Goal: Information Seeking & Learning: Learn about a topic

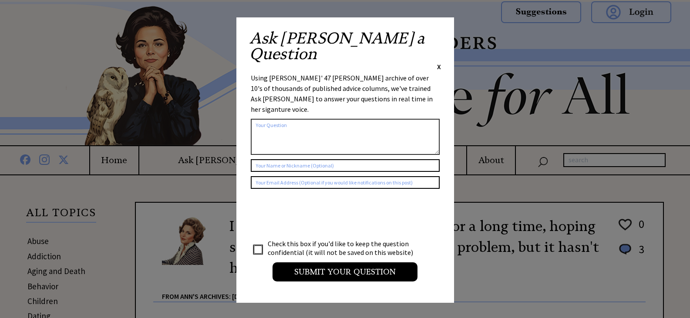
click at [436, 36] on div "Ask Ann a Question X" at bounding box center [344, 50] width 191 height 41
click at [439, 62] on span "X" at bounding box center [439, 66] width 4 height 9
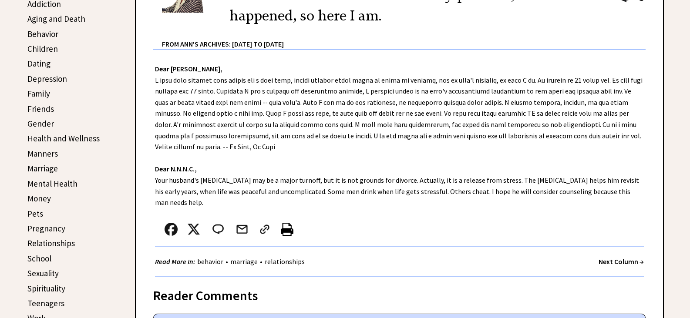
scroll to position [305, 0]
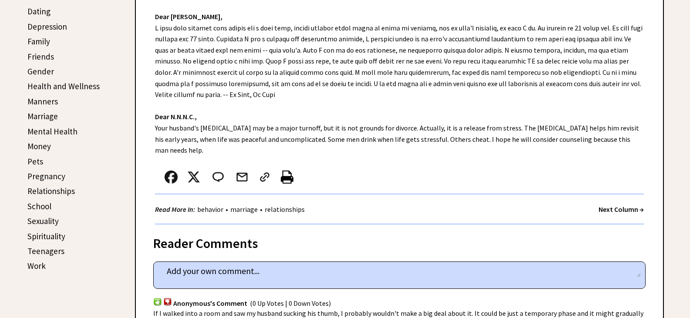
click at [43, 249] on link "Teenagers" at bounding box center [45, 251] width 37 height 10
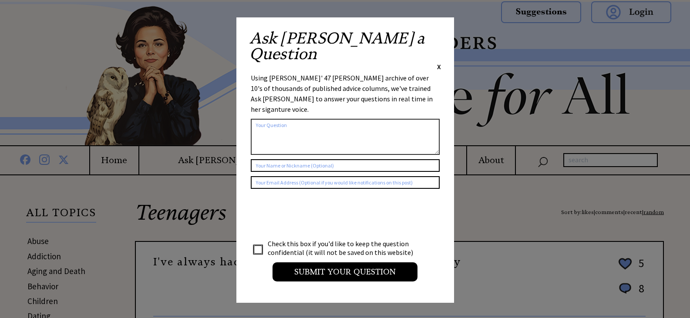
click at [438, 62] on span "X" at bounding box center [439, 66] width 4 height 9
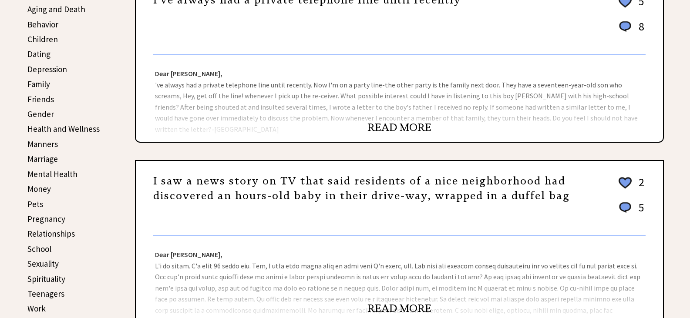
scroll to position [261, 0]
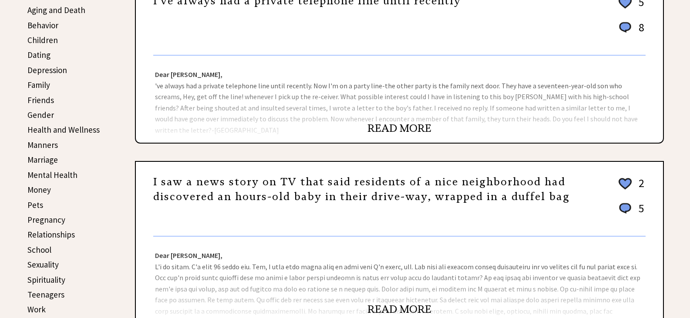
click at [42, 102] on link "Friends" at bounding box center [40, 100] width 27 height 10
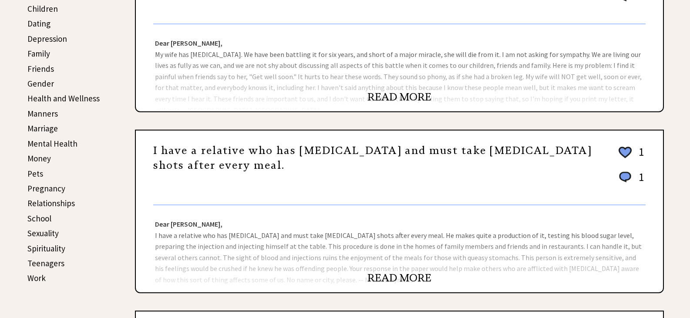
scroll to position [305, 0]
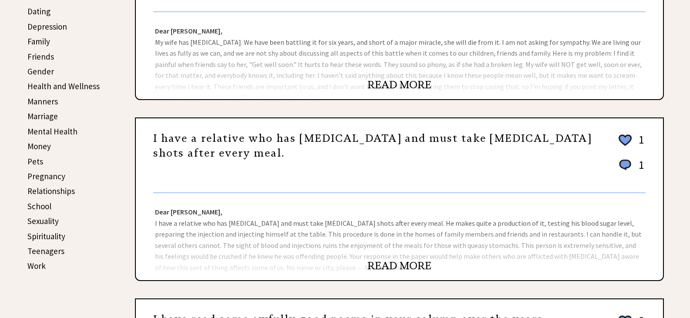
click at [40, 208] on link "School" at bounding box center [39, 206] width 24 height 10
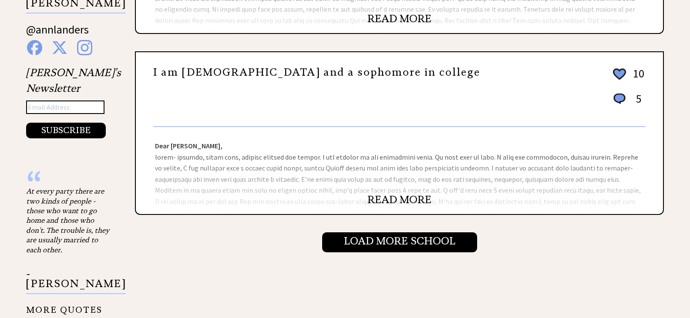
scroll to position [1175, 0]
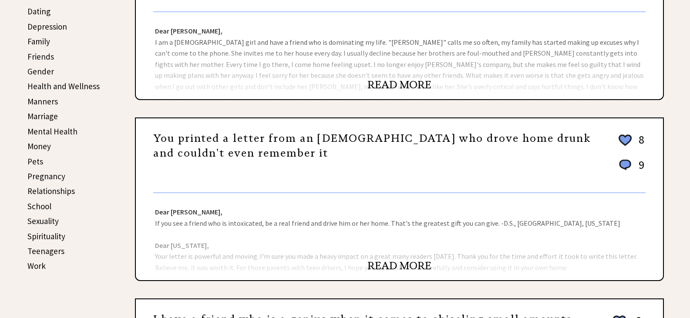
scroll to position [305, 0]
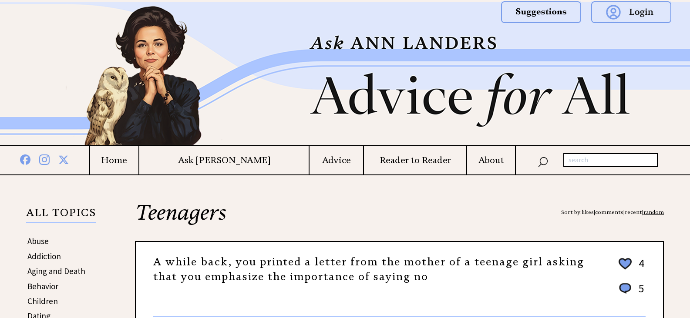
scroll to position [261, 0]
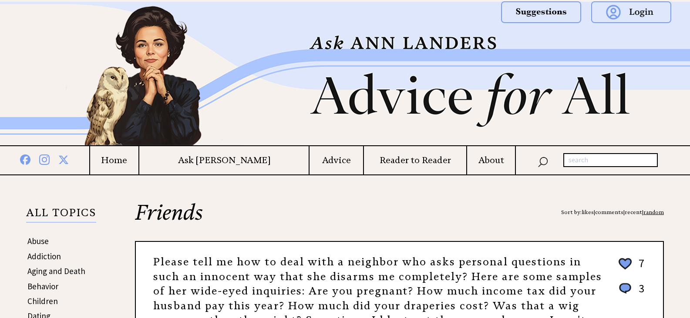
scroll to position [305, 0]
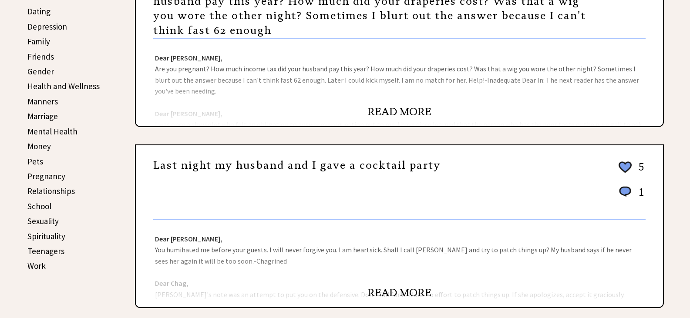
click at [406, 296] on link "READ MORE" at bounding box center [399, 292] width 64 height 13
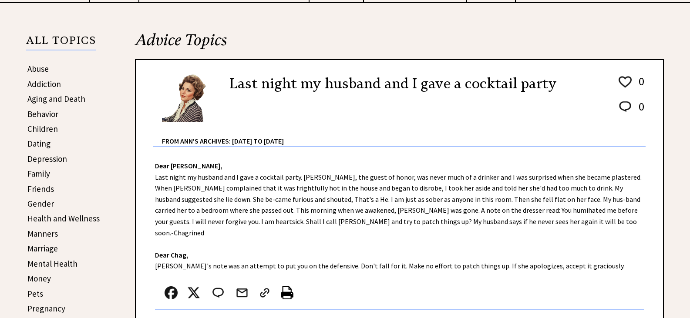
scroll to position [174, 0]
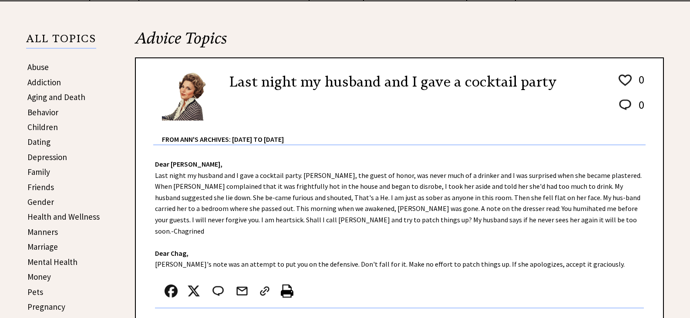
click at [42, 113] on link "Behavior" at bounding box center [42, 112] width 31 height 10
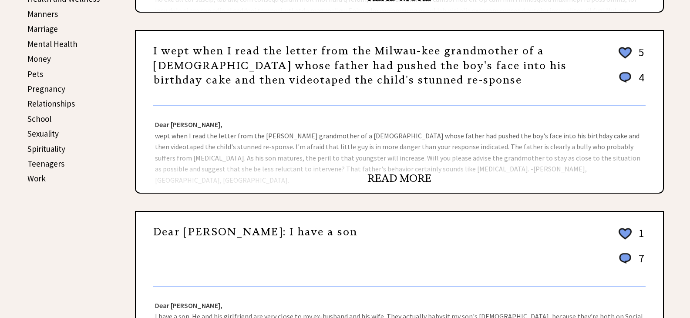
scroll to position [392, 0]
click at [40, 164] on link "Teenagers" at bounding box center [45, 164] width 37 height 10
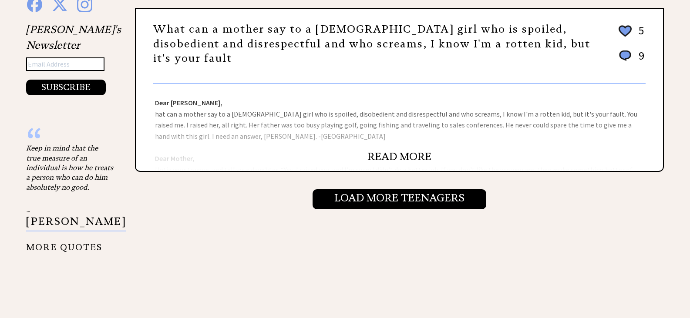
scroll to position [957, 0]
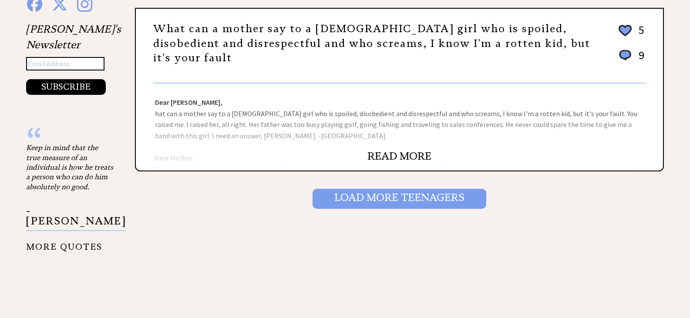
click at [352, 195] on input "Load More Teenagers" at bounding box center [399, 199] width 174 height 20
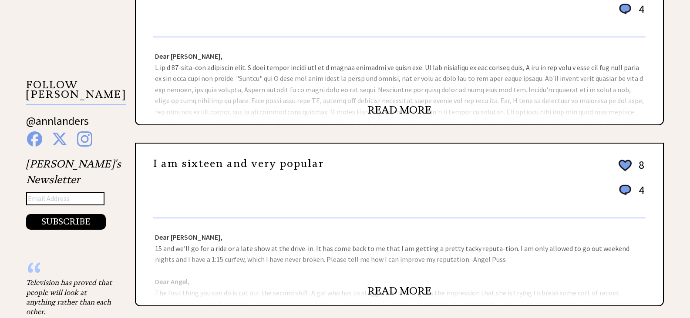
scroll to position [827, 0]
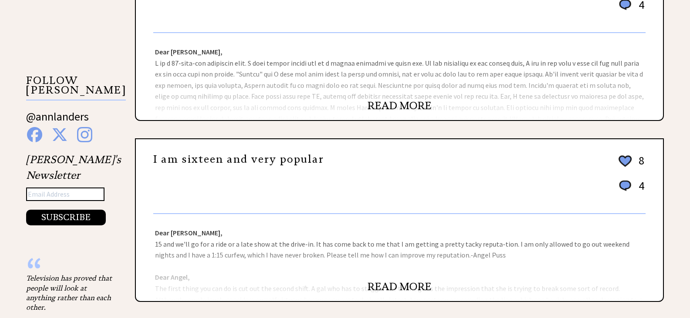
click at [395, 108] on link "READ MORE" at bounding box center [399, 105] width 64 height 13
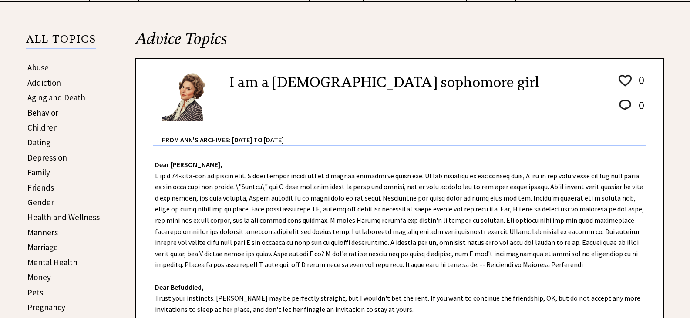
scroll to position [174, 0]
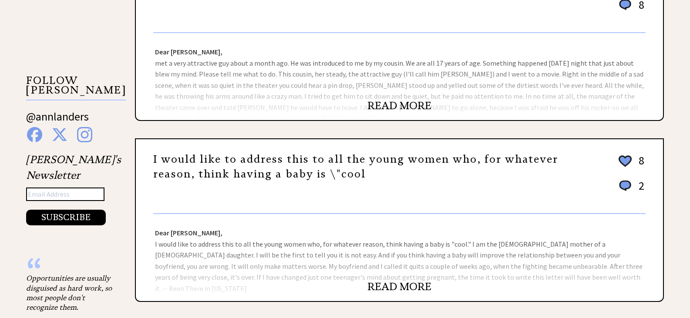
scroll to position [827, 0]
